Goal: Submit feedback/report problem

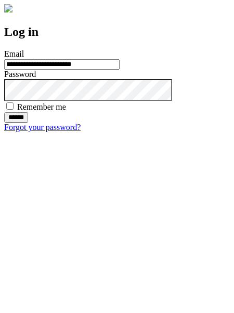
click at [28, 123] on input "******" at bounding box center [16, 117] width 24 height 10
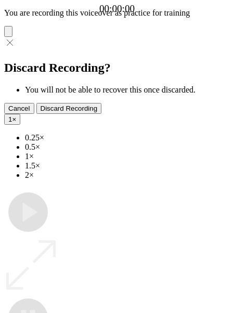
type input "**********"
